Goal: Information Seeking & Learning: Find specific fact

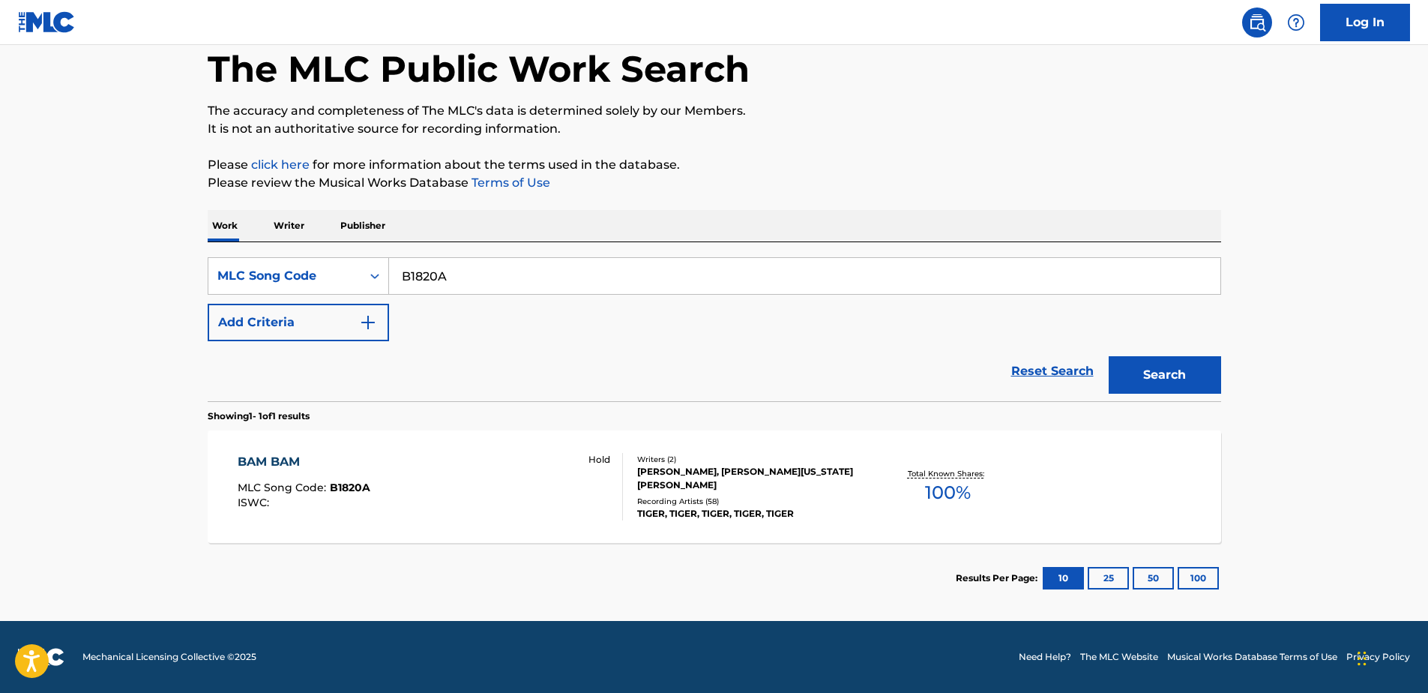
click at [486, 443] on div "BAM BAM MLC Song Code : B1820A ISWC : Hold Writers ( 2 ) [PERSON_NAME], [PERSON…" at bounding box center [714, 486] width 1013 height 112
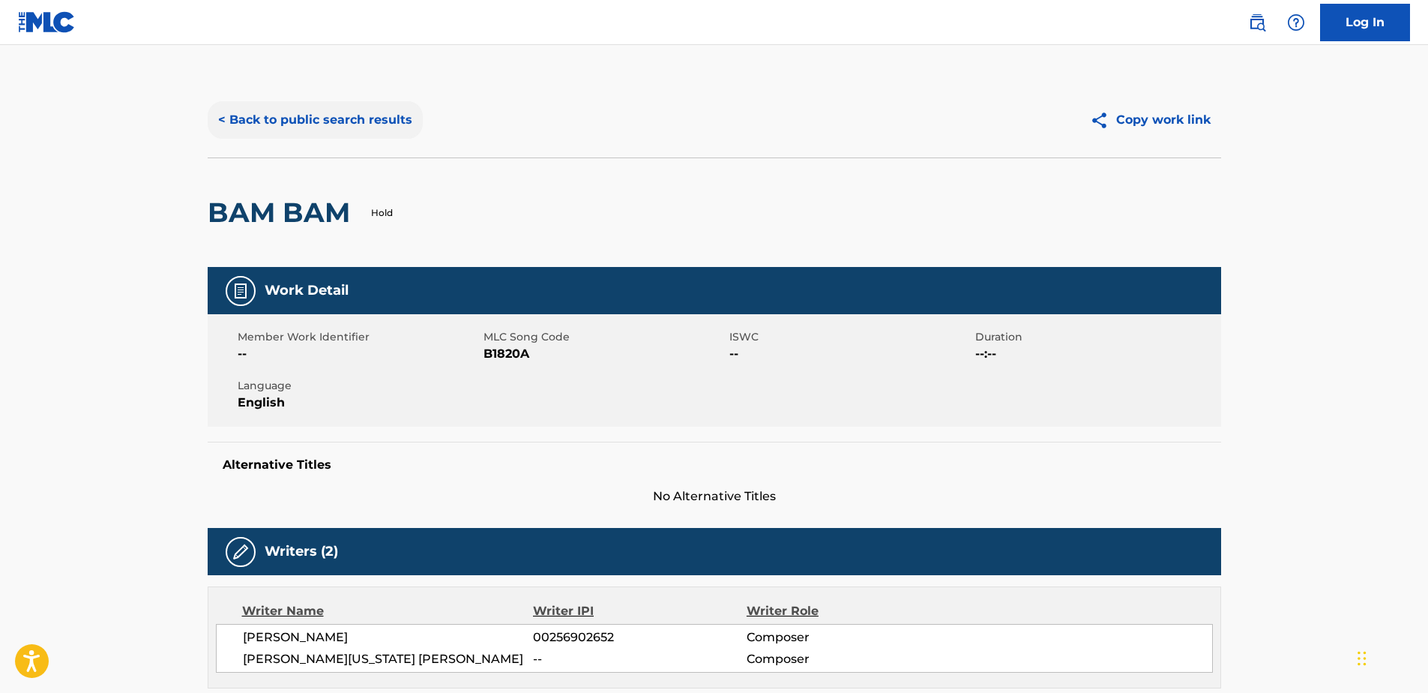
click at [376, 113] on button "< Back to public search results" at bounding box center [315, 119] width 215 height 37
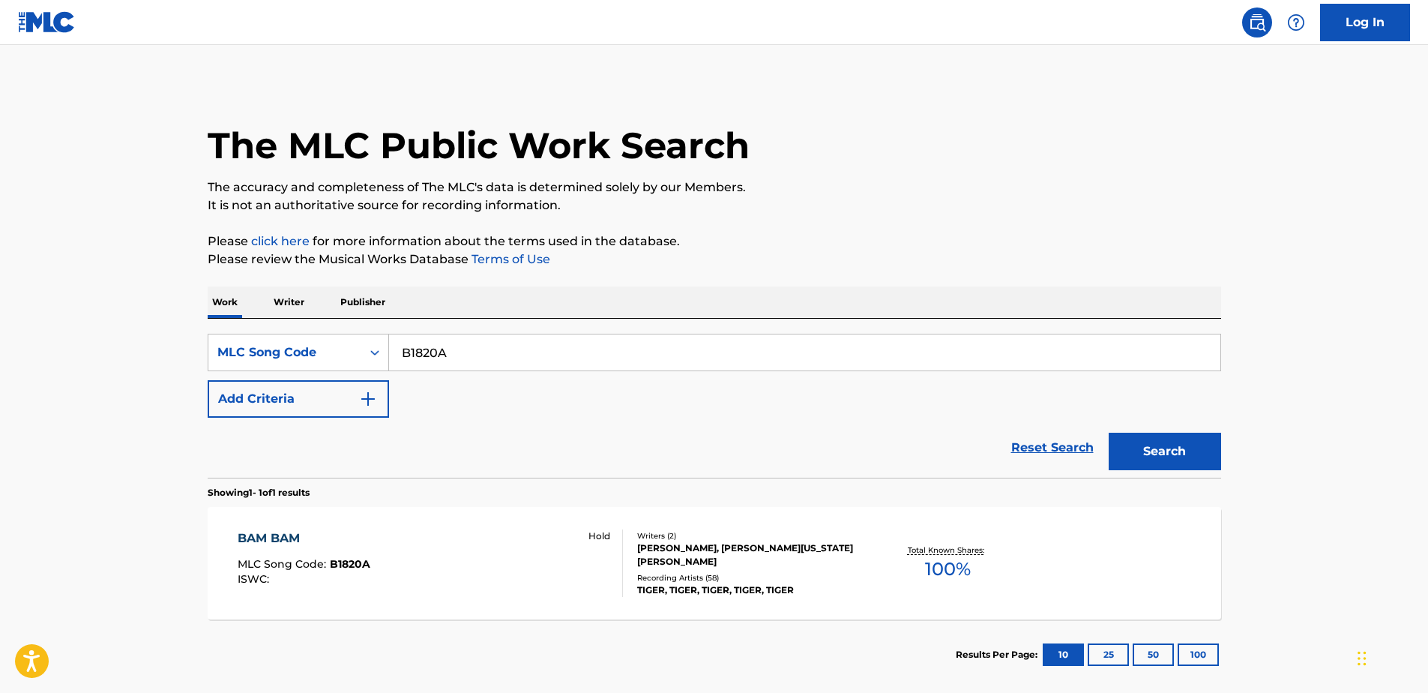
scroll to position [37, 0]
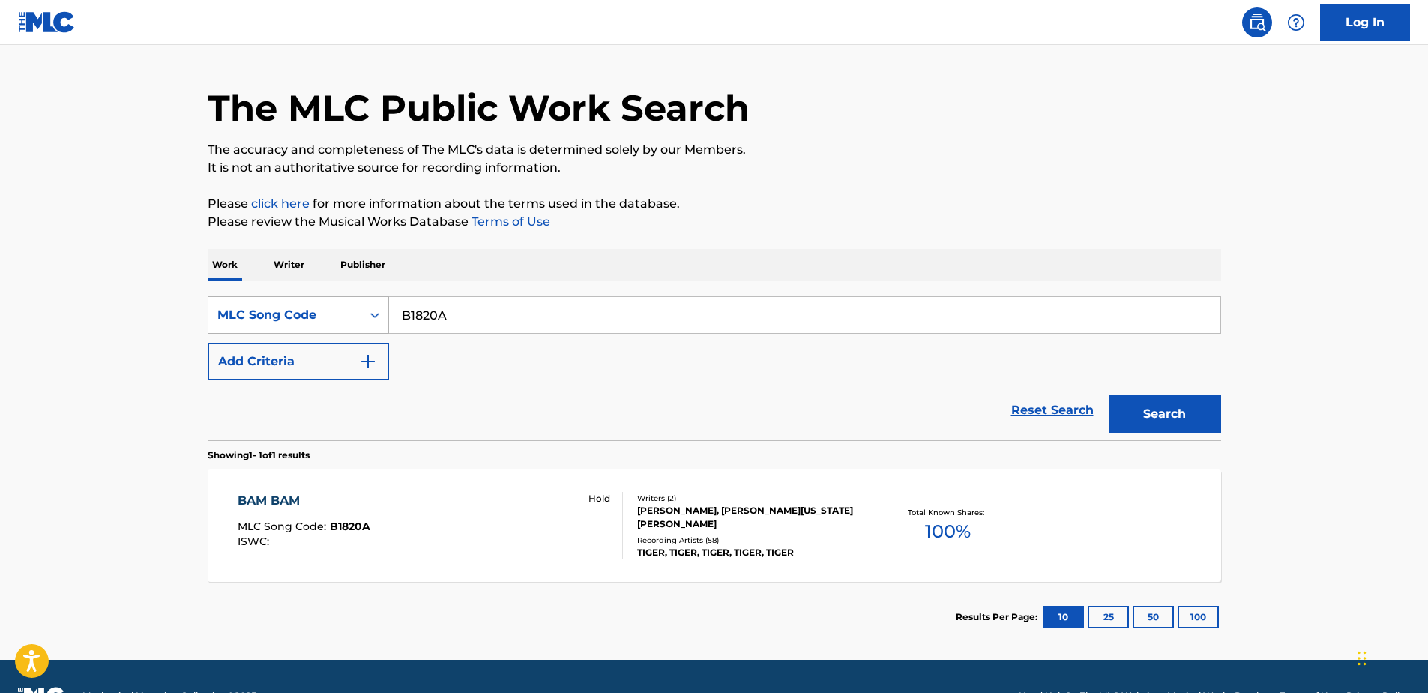
drag, startPoint x: 451, startPoint y: 303, endPoint x: 340, endPoint y: 313, distance: 112.1
click at [340, 313] on div "SearchWithCriteriad05107ab-83af-47a3-b25d-0a992ed38cd0 MLC Song Code B1820A" at bounding box center [714, 314] width 1013 height 37
paste input "L25614"
type input "L25614"
click at [1138, 410] on button "Search" at bounding box center [1165, 413] width 112 height 37
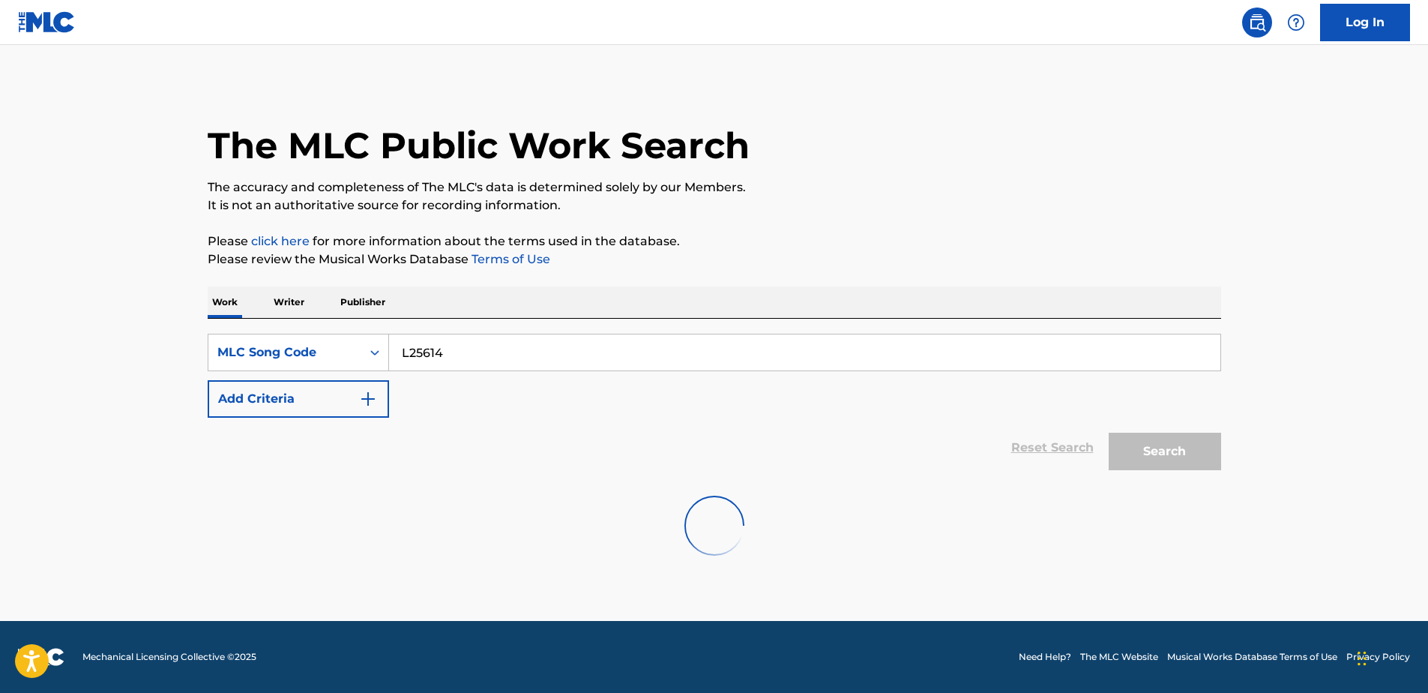
scroll to position [0, 0]
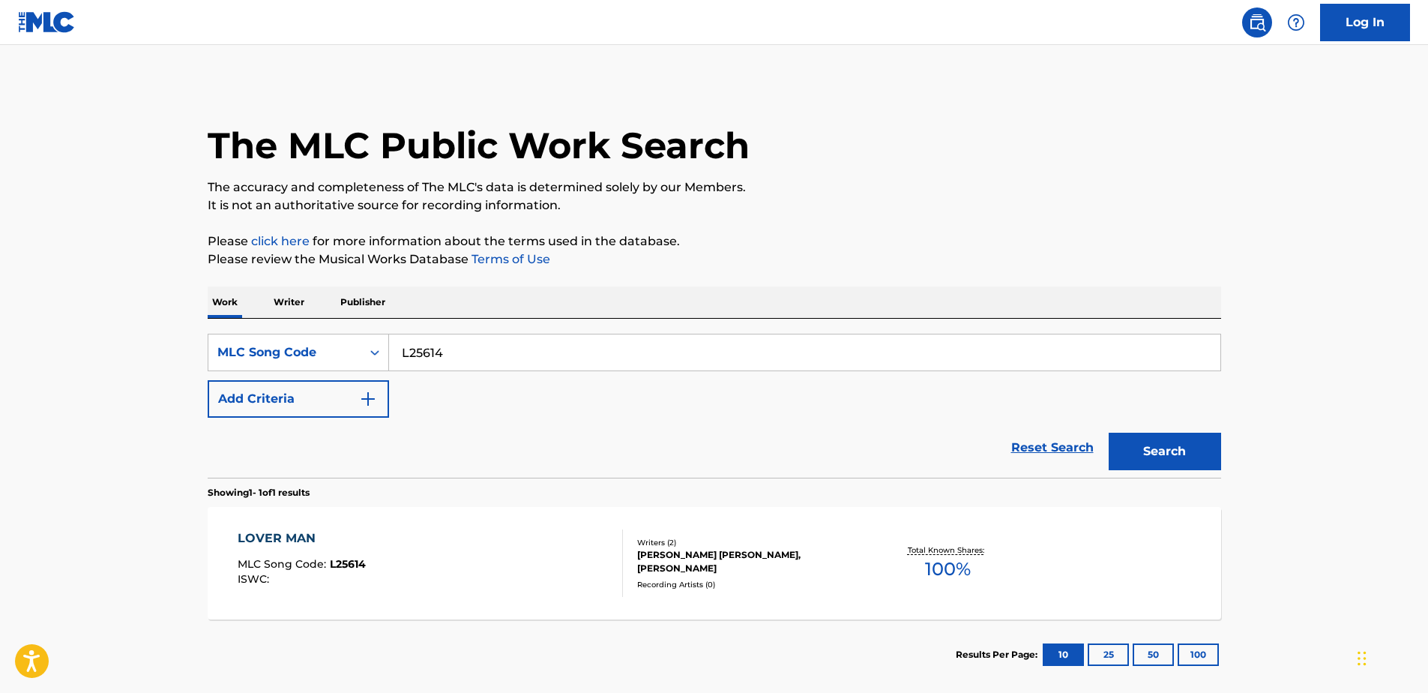
click at [336, 543] on div "LOVER MAN" at bounding box center [302, 538] width 128 height 18
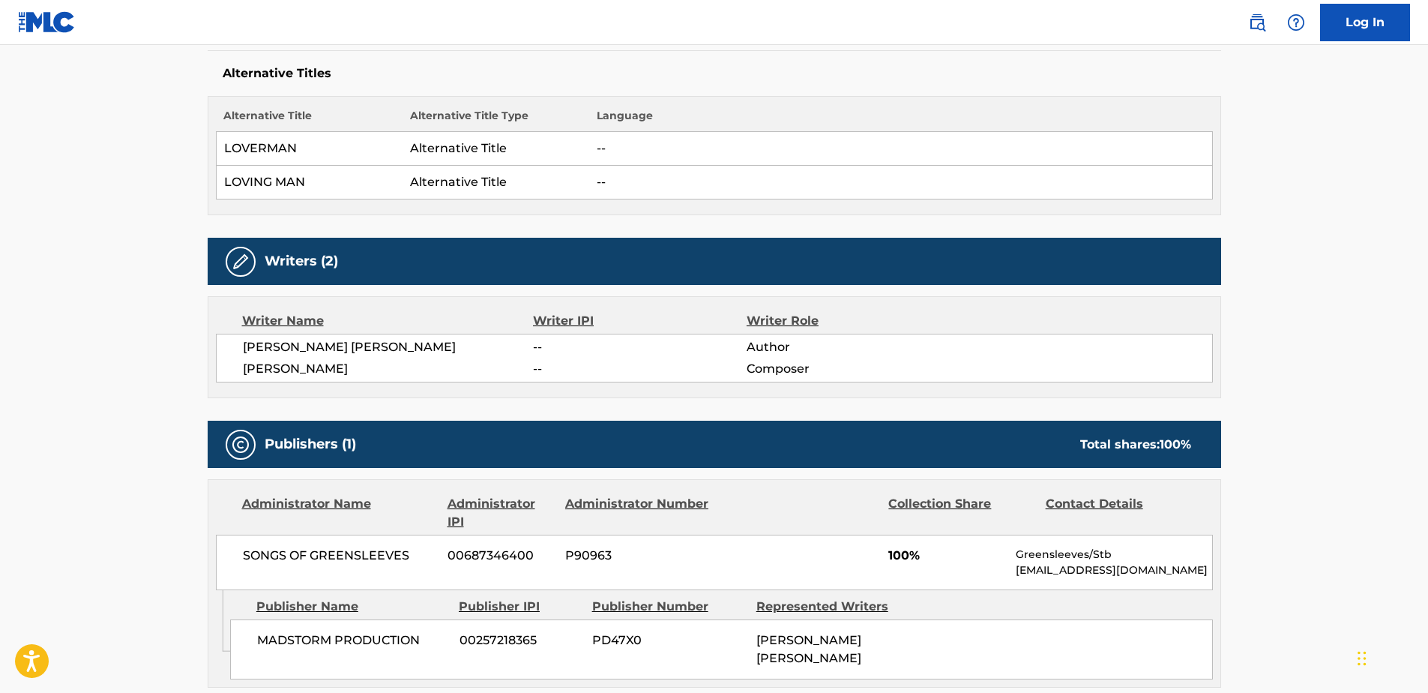
scroll to position [166, 0]
